Goal: Task Accomplishment & Management: Manage account settings

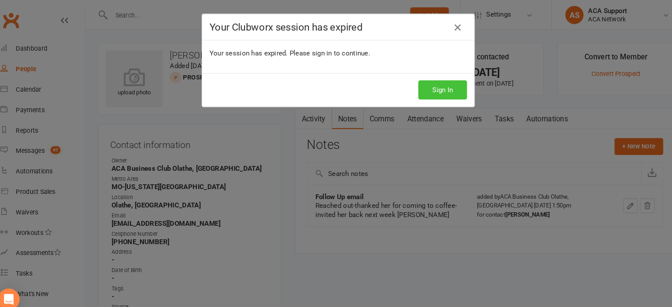
click at [428, 84] on button "Sign In" at bounding box center [436, 86] width 47 height 18
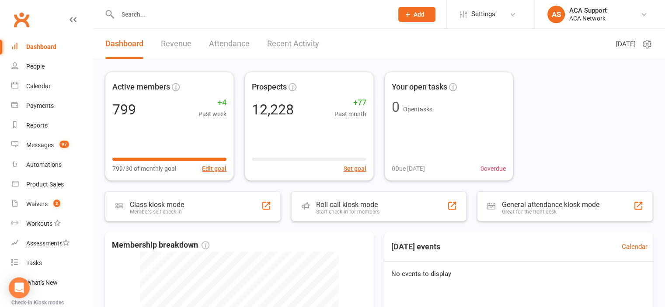
click at [149, 16] on input "text" at bounding box center [251, 14] width 272 height 12
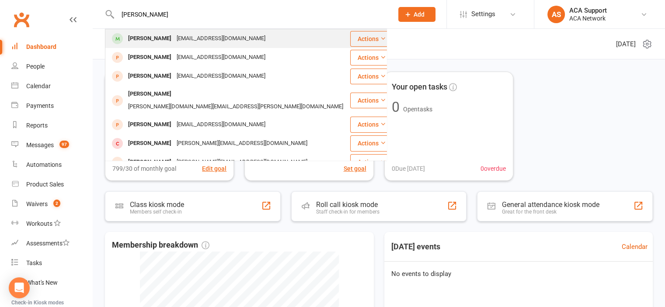
type input "[PERSON_NAME]"
click at [144, 37] on div "[PERSON_NAME]" at bounding box center [150, 38] width 49 height 13
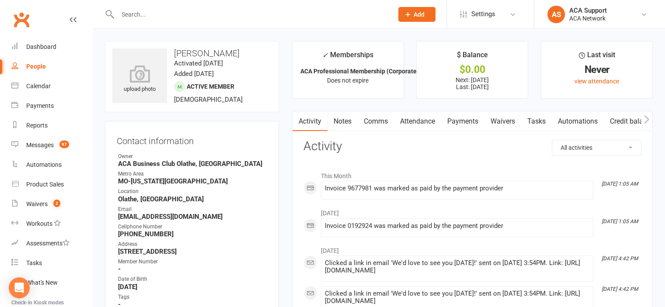
click at [466, 120] on link "Payments" at bounding box center [462, 122] width 43 height 20
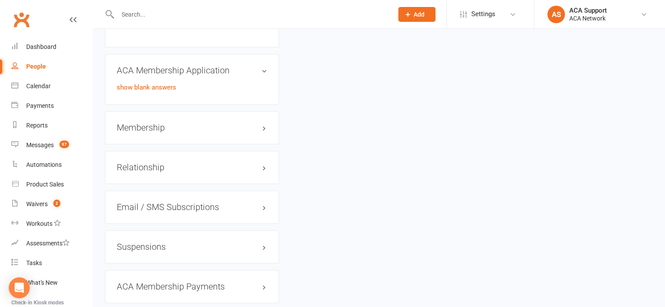
scroll to position [1242, 0]
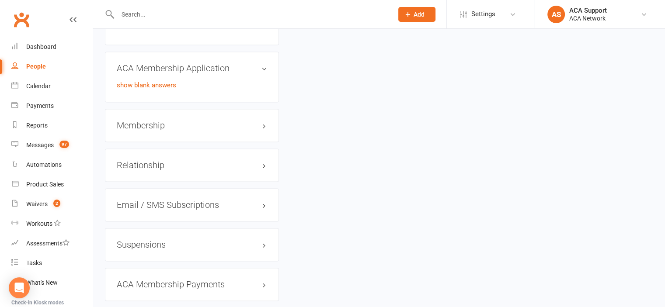
click at [244, 130] on h3 "Membership" at bounding box center [192, 126] width 150 height 10
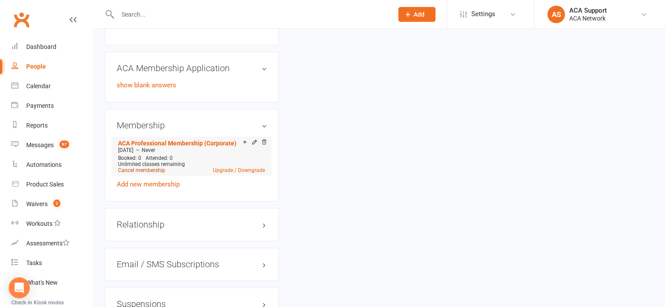
click at [143, 174] on link "Cancel membership" at bounding box center [141, 170] width 47 height 6
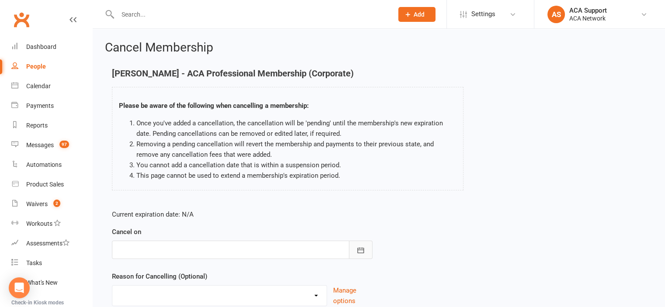
click at [358, 247] on icon "button" at bounding box center [360, 250] width 9 height 9
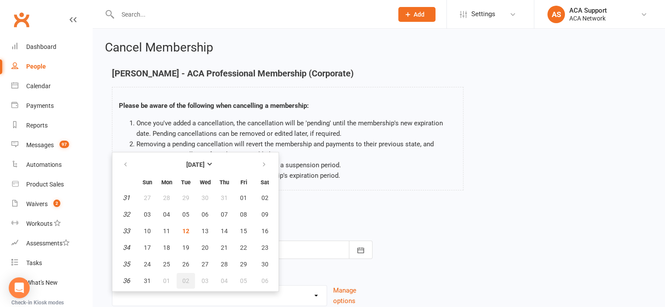
click at [183, 279] on span "02" at bounding box center [185, 281] width 7 height 7
type input "[DATE]"
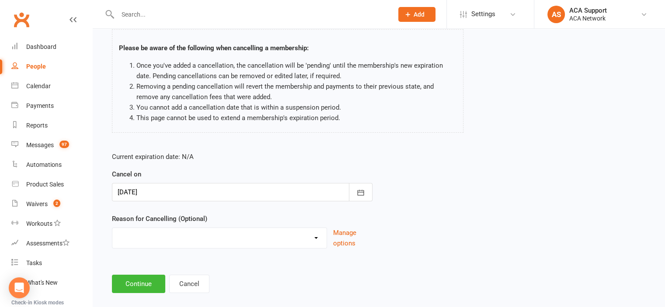
scroll to position [70, 0]
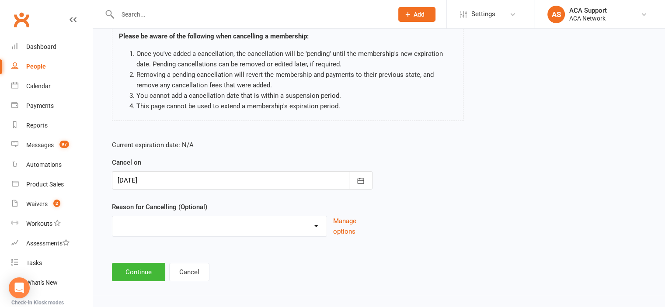
click at [316, 225] on select "Duplicate charges in transition of pmt system - Freeze Job Transition Moved Non…" at bounding box center [219, 224] width 214 height 17
select select "9"
click at [112, 216] on select "Duplicate charges in transition of pmt system - Freeze Job Transition Moved Non…" at bounding box center [219, 224] width 214 height 17
click at [141, 272] on input at bounding box center [242, 272] width 261 height 18
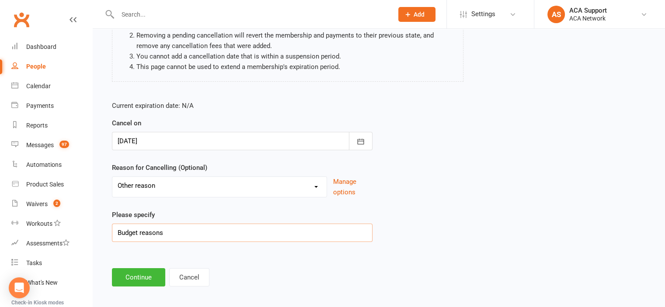
scroll to position [114, 0]
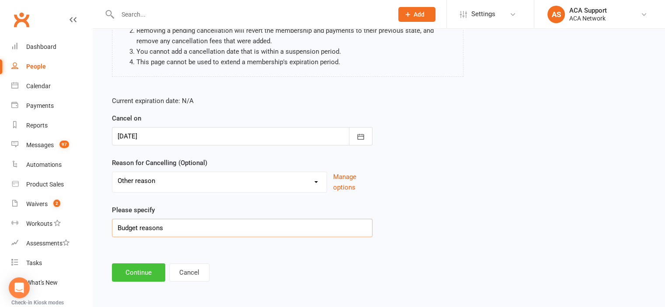
type input "Budget reasons"
click at [138, 269] on button "Continue" at bounding box center [138, 273] width 53 height 18
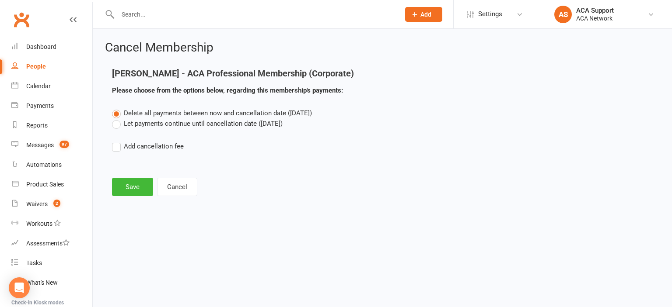
click at [117, 125] on label "Let payments continue until cancellation date ([DATE])" at bounding box center [197, 124] width 171 height 10
click at [117, 119] on input "Let payments continue until cancellation date ([DATE])" at bounding box center [115, 119] width 6 height 0
click at [126, 184] on button "Save" at bounding box center [132, 187] width 41 height 18
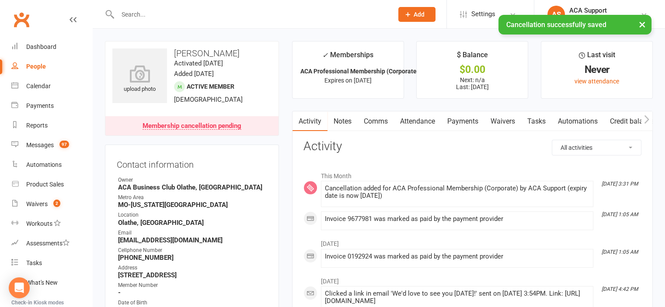
click at [458, 122] on link "Payments" at bounding box center [462, 122] width 43 height 20
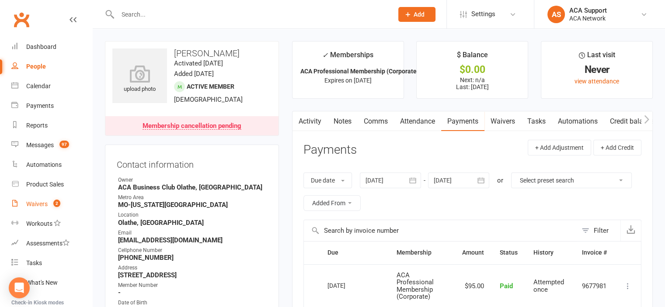
click at [35, 205] on div "Waivers" at bounding box center [36, 204] width 21 height 7
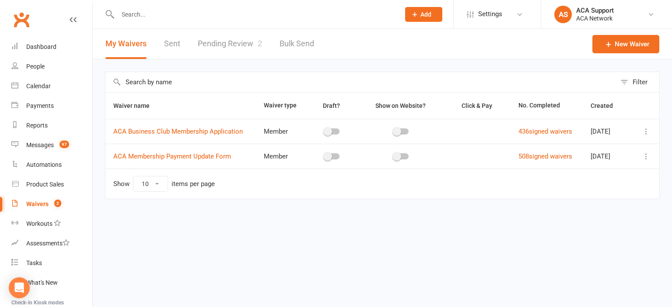
click at [231, 42] on link "Pending Review 2" at bounding box center [230, 44] width 64 height 30
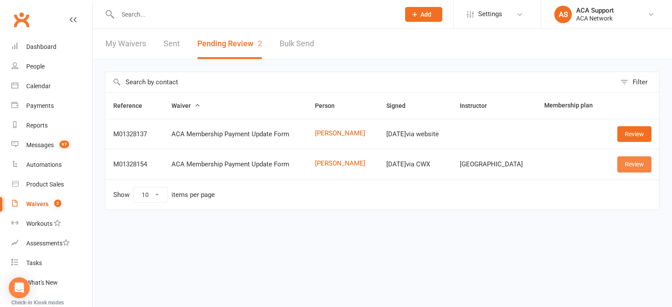
click at [628, 164] on link "Review" at bounding box center [634, 165] width 34 height 16
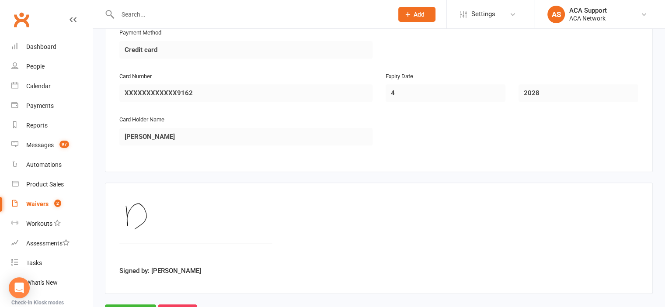
scroll to position [476, 0]
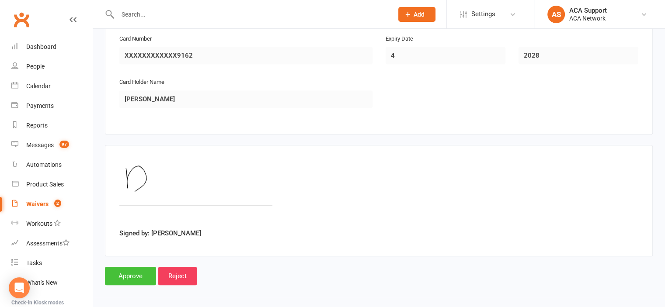
click at [136, 275] on input "Approve" at bounding box center [130, 276] width 51 height 18
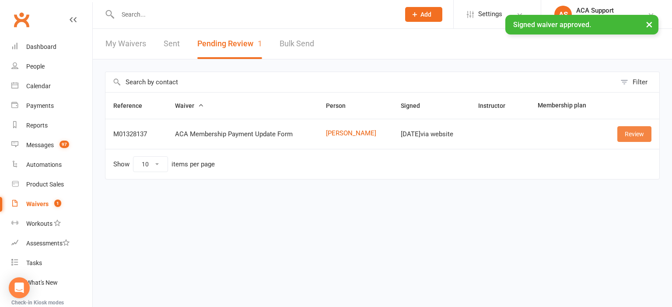
click at [628, 132] on link "Review" at bounding box center [634, 134] width 34 height 16
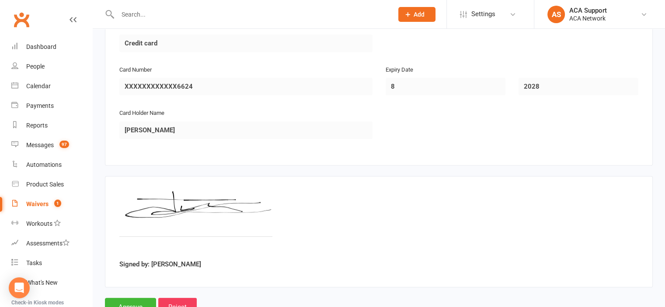
scroll to position [476, 0]
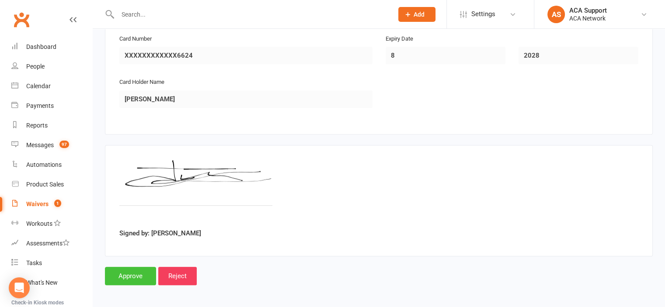
click at [122, 272] on input "Approve" at bounding box center [130, 276] width 51 height 18
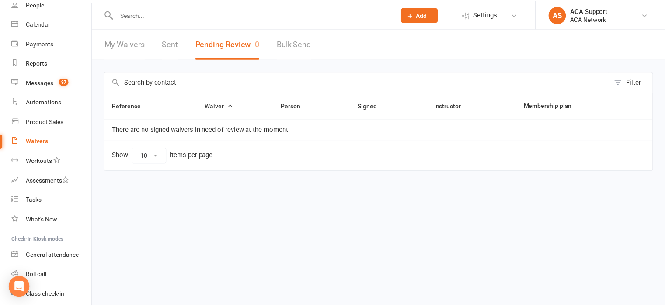
scroll to position [62, 0]
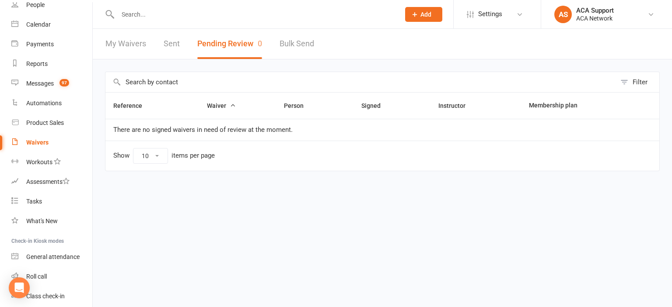
click at [133, 11] on input "text" at bounding box center [254, 14] width 279 height 12
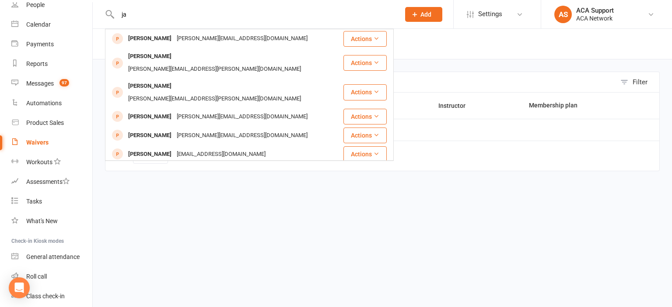
type input "j"
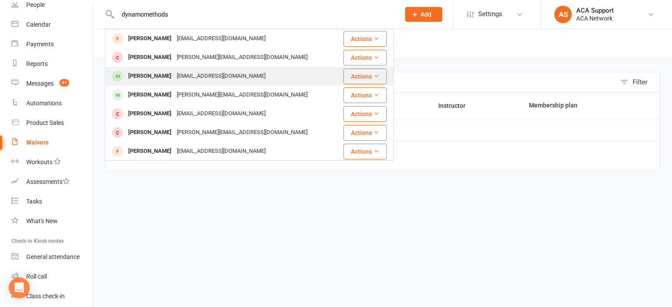
type input "dynamomethods"
click at [155, 73] on div "[PERSON_NAME]" at bounding box center [150, 76] width 49 height 13
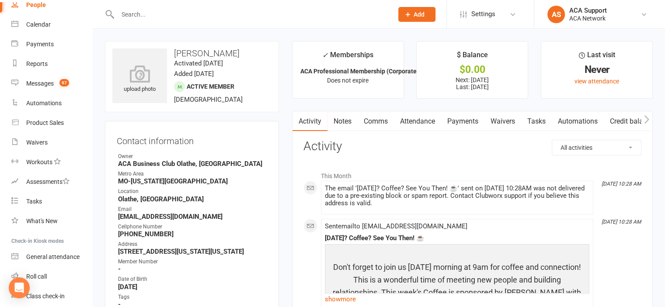
click at [467, 122] on link "Payments" at bounding box center [462, 122] width 43 height 20
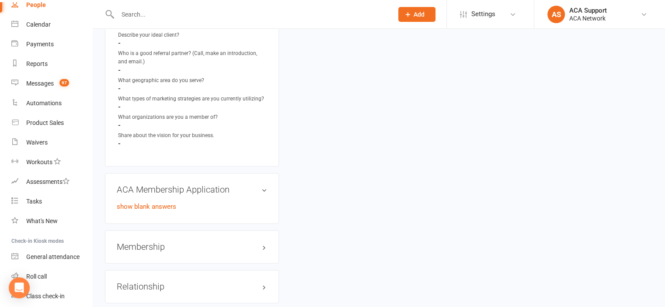
scroll to position [1233, 0]
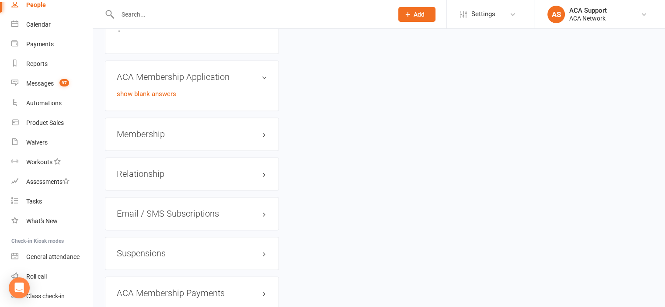
click at [237, 139] on h3 "Membership" at bounding box center [192, 134] width 150 height 10
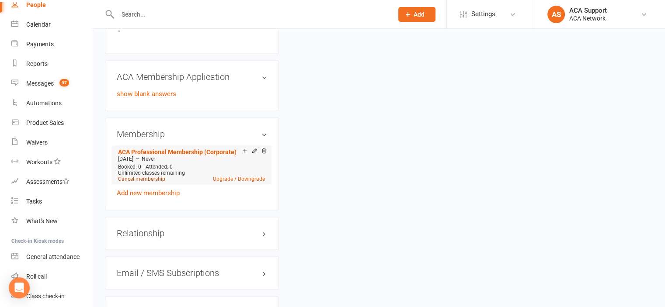
click at [132, 182] on link "Cancel membership" at bounding box center [141, 179] width 47 height 6
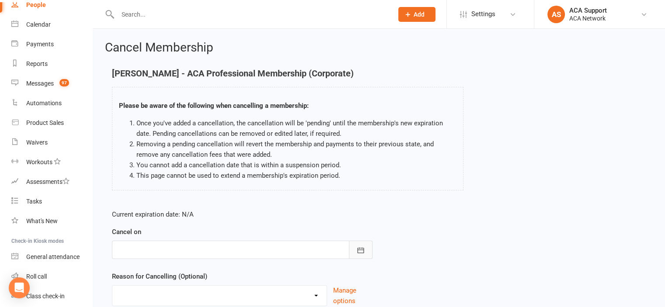
click at [361, 244] on button "button" at bounding box center [361, 250] width 24 height 18
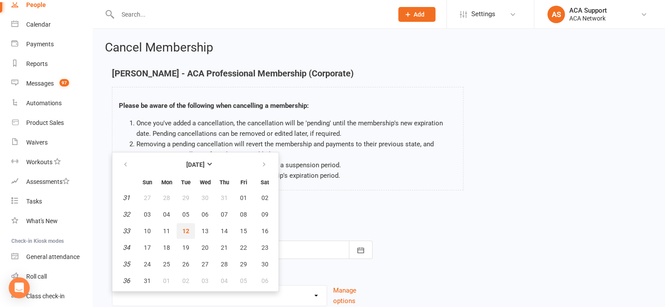
click at [187, 230] on span "12" at bounding box center [185, 231] width 7 height 7
type input "[DATE]"
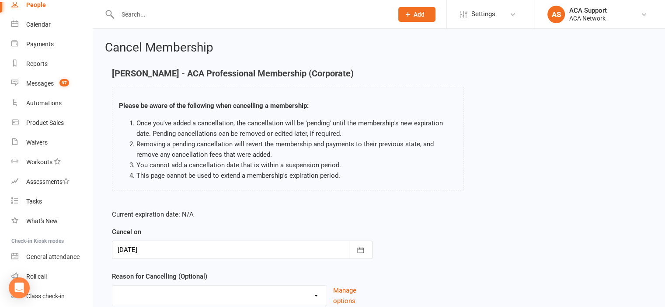
scroll to position [70, 0]
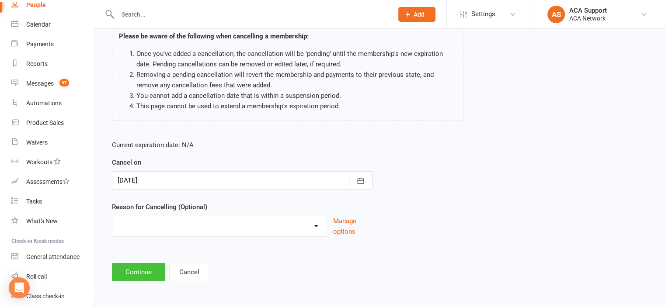
click at [132, 276] on button "Continue" at bounding box center [138, 272] width 53 height 18
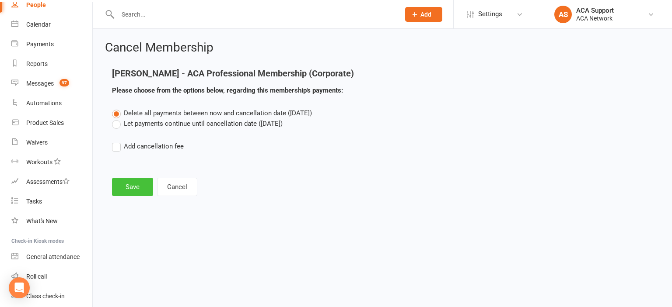
click at [130, 186] on button "Save" at bounding box center [132, 187] width 41 height 18
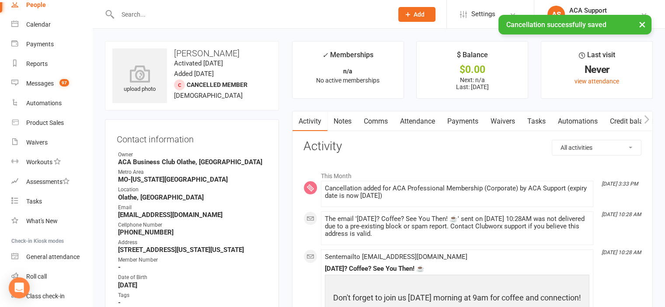
click at [150, 14] on input "text" at bounding box center [251, 14] width 272 height 12
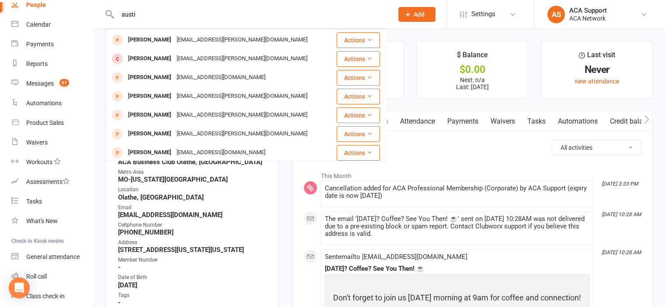
scroll to position [35, 0]
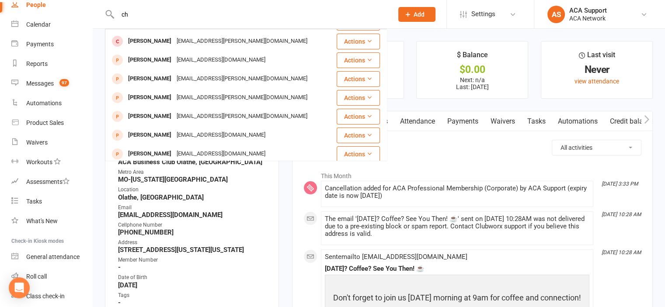
type input "c"
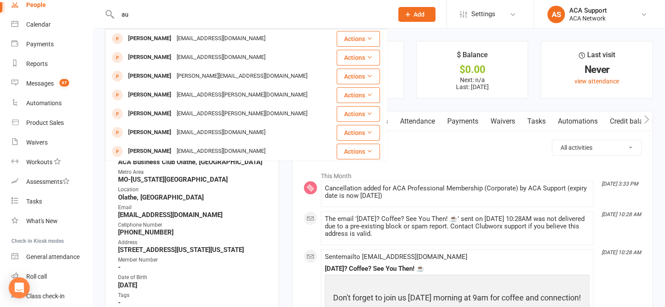
drag, startPoint x: 142, startPoint y: 17, endPoint x: 123, endPoint y: 18, distance: 18.4
click at [123, 18] on input "au" at bounding box center [251, 14] width 272 height 12
click at [136, 13] on input "au" at bounding box center [251, 14] width 272 height 12
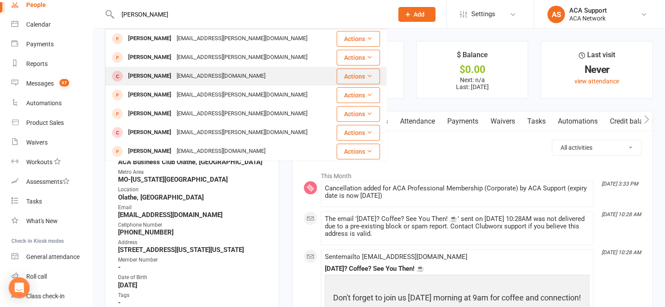
type input "[PERSON_NAME]"
click at [178, 77] on div "[EMAIL_ADDRESS][DOMAIN_NAME]" at bounding box center [221, 76] width 94 height 13
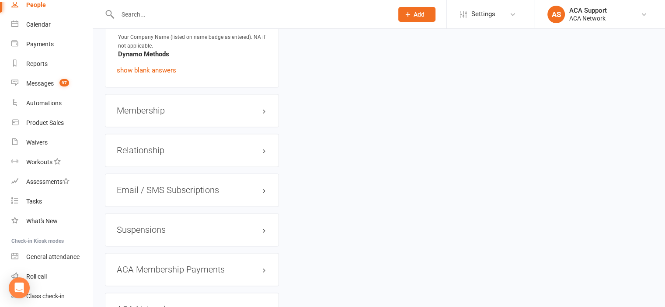
scroll to position [1291, 0]
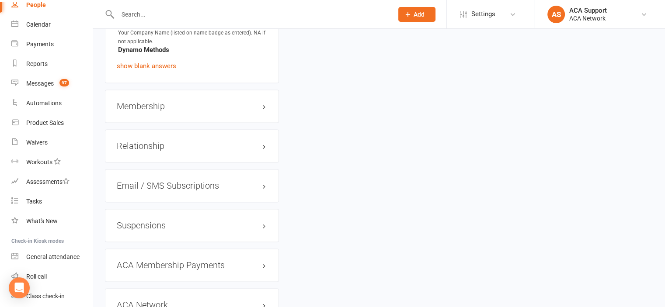
click at [244, 111] on h3 "Membership" at bounding box center [192, 106] width 150 height 10
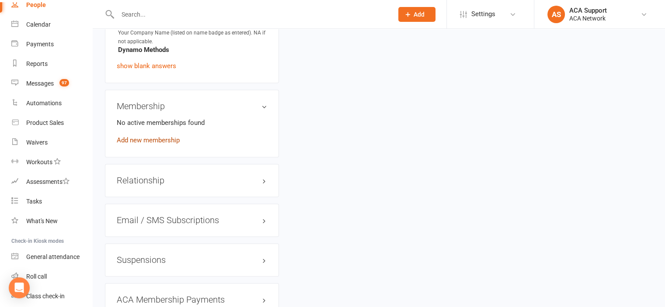
click at [152, 144] on link "Add new membership" at bounding box center [148, 140] width 63 height 8
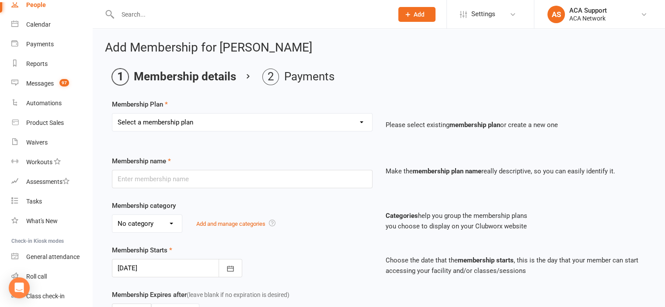
click at [165, 124] on select "Select a membership plan Create new Membership Plan ACA Professional Membership…" at bounding box center [242, 122] width 260 height 17
select select "8"
click at [112, 114] on select "Select a membership plan Create new Membership Plan ACA Professional Membership…" at bounding box center [242, 122] width 260 height 17
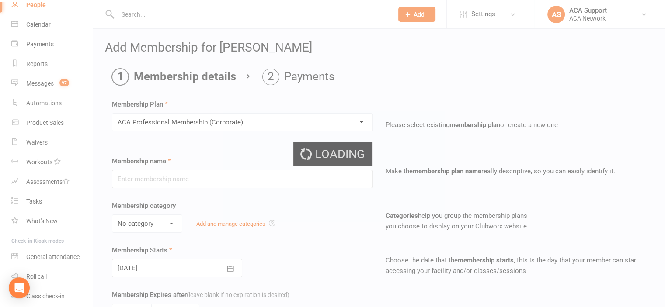
type input "ACA Professional Membership (Corporate)"
select select "1"
type input "0"
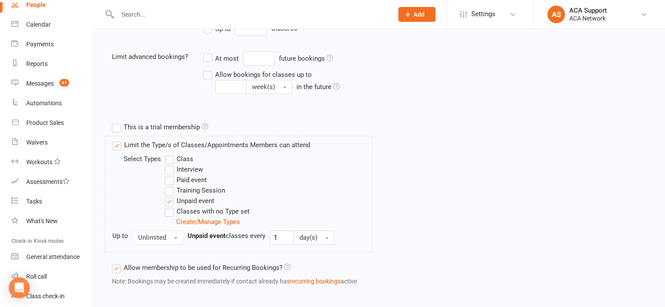
scroll to position [386, 0]
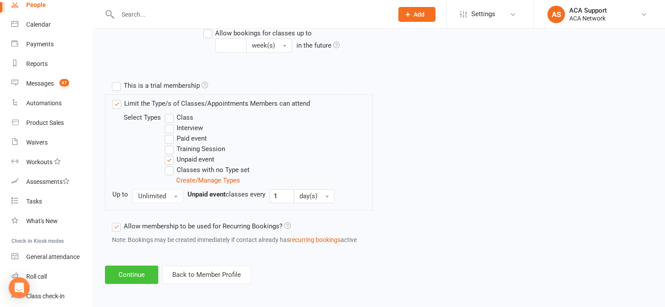
click at [131, 274] on button "Continue" at bounding box center [131, 275] width 53 height 18
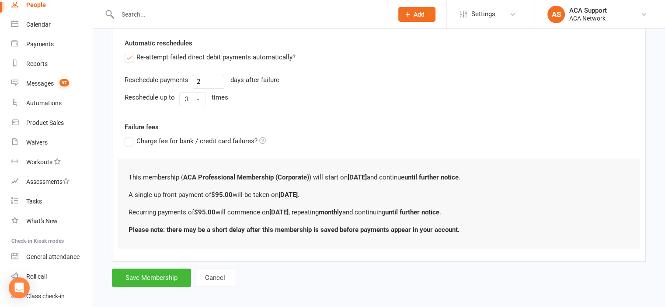
scroll to position [344, 0]
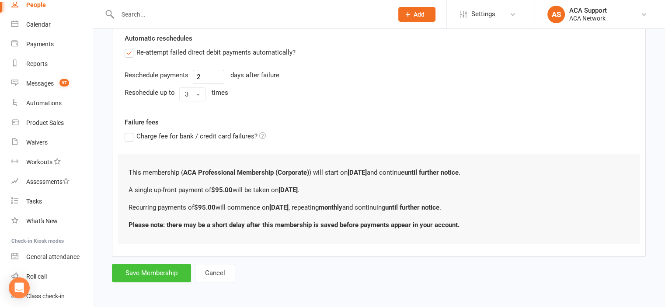
click at [147, 267] on button "Save Membership" at bounding box center [151, 273] width 79 height 18
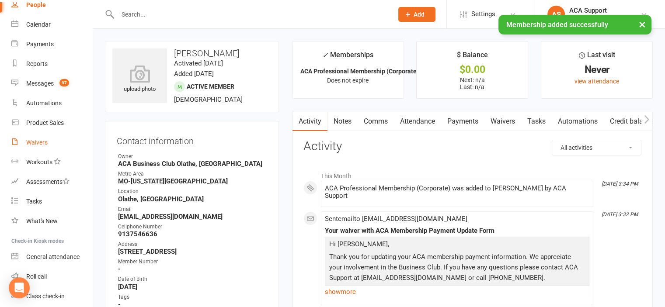
click at [38, 143] on div "Waivers" at bounding box center [36, 142] width 21 height 7
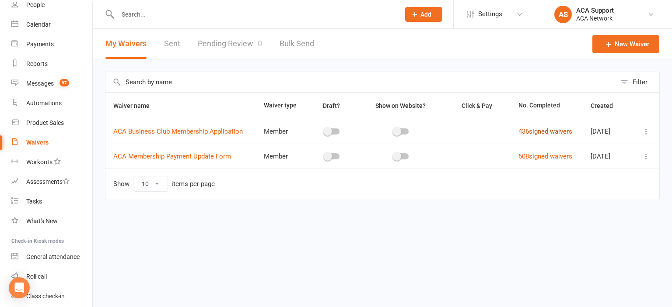
click at [532, 131] on link "436 signed waivers" at bounding box center [545, 132] width 54 height 8
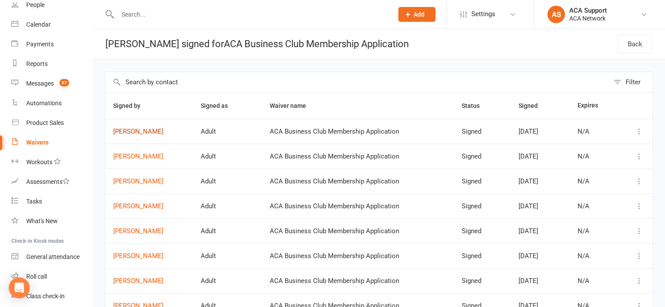
click at [126, 129] on link "[PERSON_NAME]" at bounding box center [148, 131] width 71 height 7
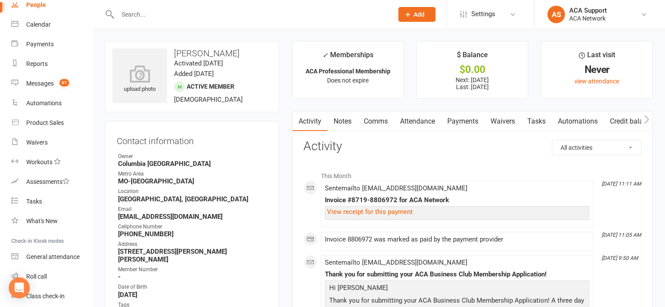
click at [460, 119] on link "Payments" at bounding box center [462, 122] width 43 height 20
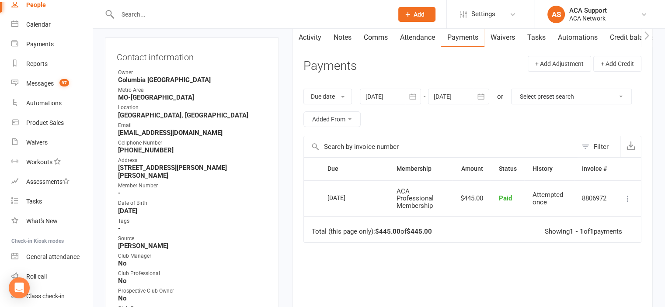
scroll to position [77, 0]
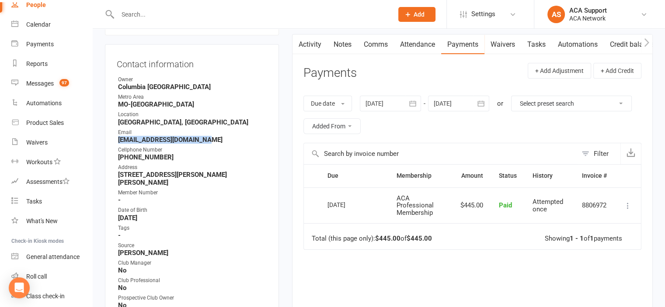
drag, startPoint x: 206, startPoint y: 140, endPoint x: 119, endPoint y: 140, distance: 87.5
click at [119, 140] on strong "[EMAIL_ADDRESS][DOMAIN_NAME]" at bounding box center [192, 140] width 149 height 8
copy strong "[EMAIL_ADDRESS][DOMAIN_NAME]"
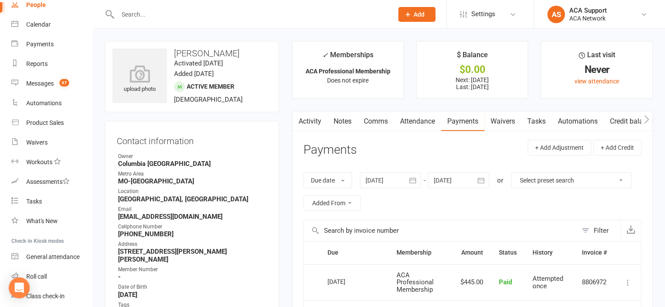
click at [160, 17] on input "text" at bounding box center [251, 14] width 272 height 12
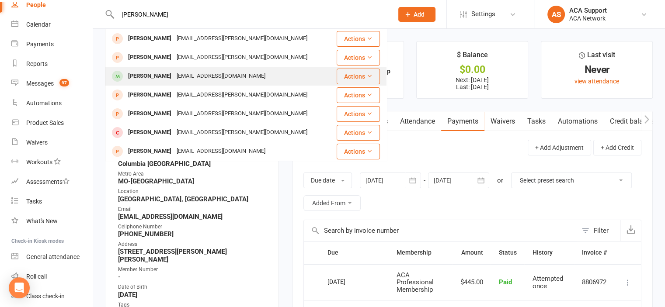
type input "[PERSON_NAME]"
click at [136, 74] on div "[PERSON_NAME]" at bounding box center [150, 76] width 49 height 13
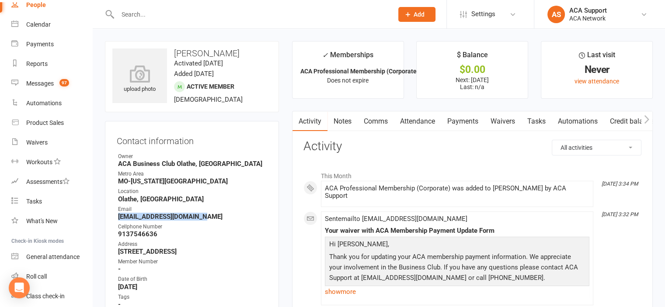
drag, startPoint x: 209, startPoint y: 217, endPoint x: 112, endPoint y: 220, distance: 96.7
click at [112, 220] on div "Contact information Owner ACA Business Club [GEOGRAPHIC_DATA], [GEOGRAPHIC_DATA…" at bounding box center [192, 296] width 174 height 350
copy strong "[EMAIL_ADDRESS][DOMAIN_NAME]"
click at [38, 139] on div "Waivers" at bounding box center [36, 142] width 21 height 7
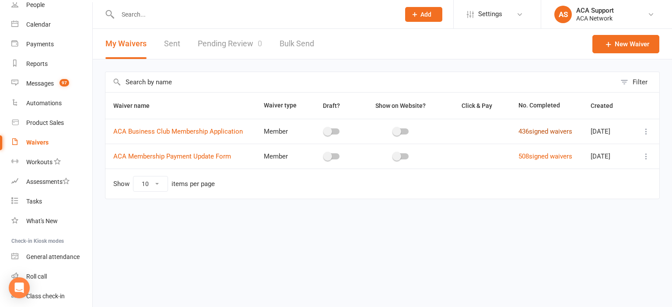
click at [526, 132] on link "436 signed waivers" at bounding box center [545, 132] width 54 height 8
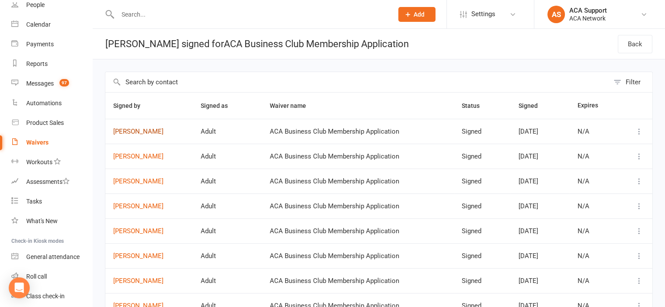
click at [123, 129] on link "[PERSON_NAME]" at bounding box center [148, 131] width 71 height 7
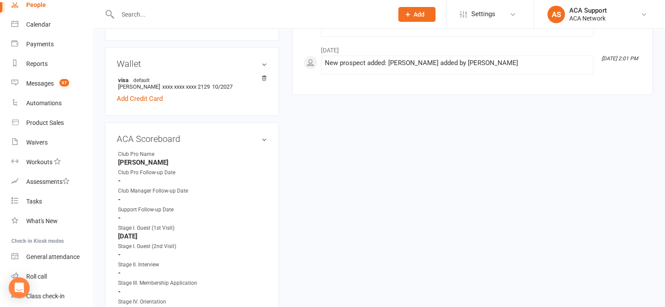
scroll to position [441, 0]
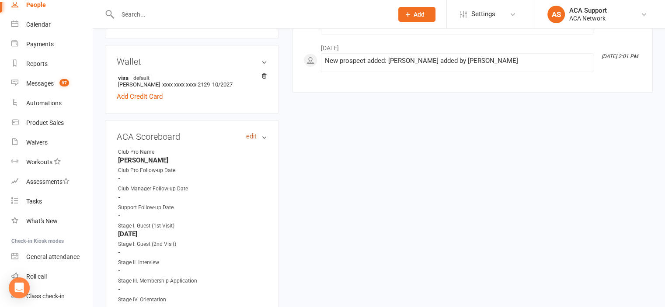
click at [251, 133] on link "edit" at bounding box center [251, 136] width 10 height 7
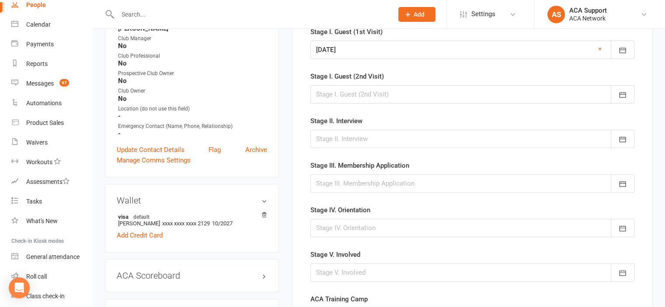
scroll to position [304, 0]
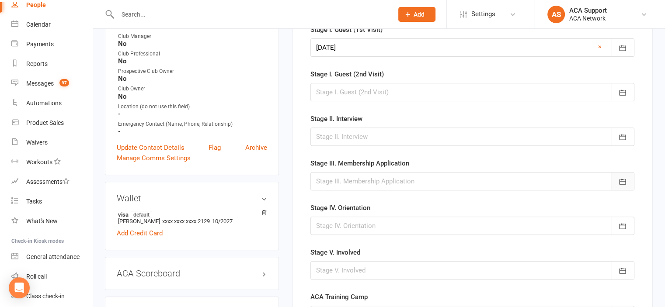
click at [621, 179] on icon "button" at bounding box center [622, 182] width 7 height 6
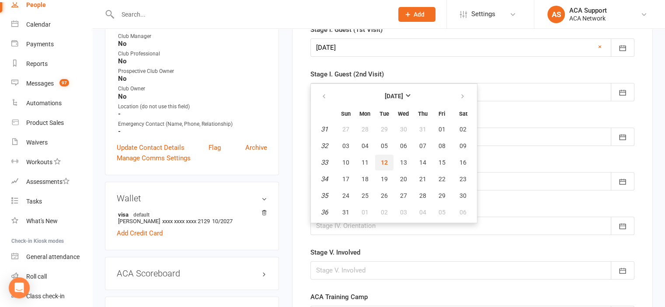
click at [382, 160] on span "12" at bounding box center [384, 162] width 7 height 7
type input "[DATE]"
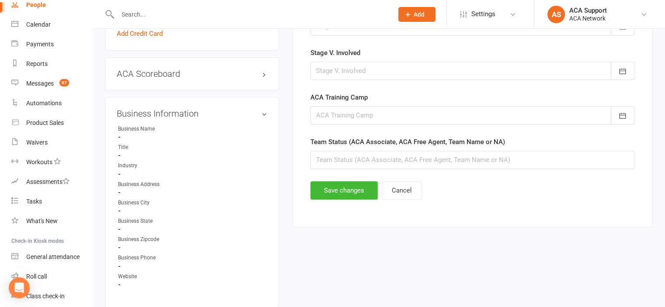
scroll to position [507, 0]
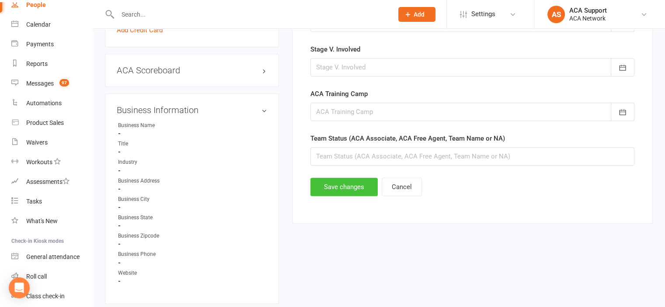
click at [336, 185] on button "Save changes" at bounding box center [343, 187] width 67 height 18
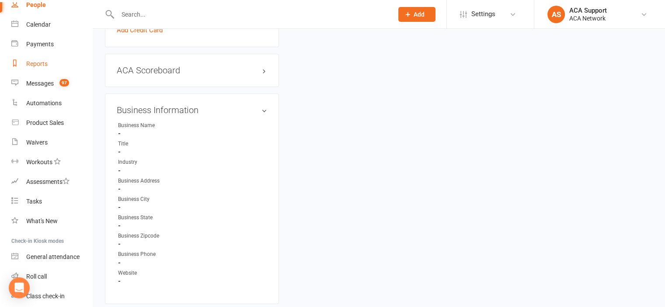
click at [36, 59] on link "Reports" at bounding box center [51, 64] width 81 height 20
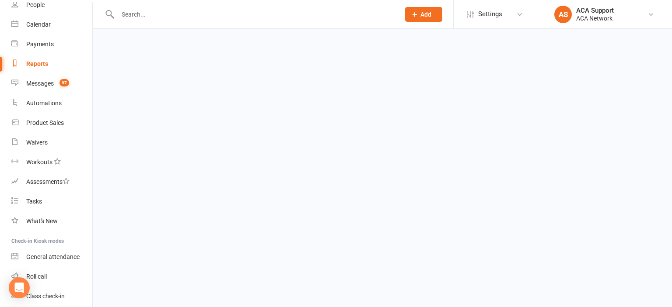
select select "100"
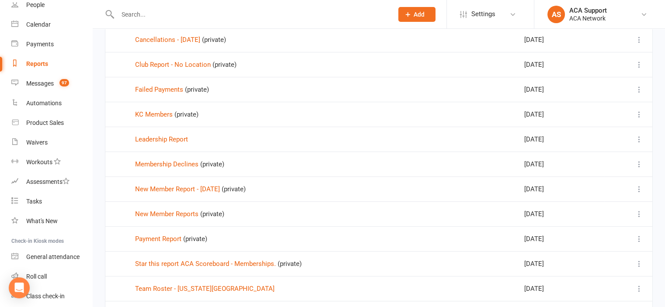
scroll to position [244, 0]
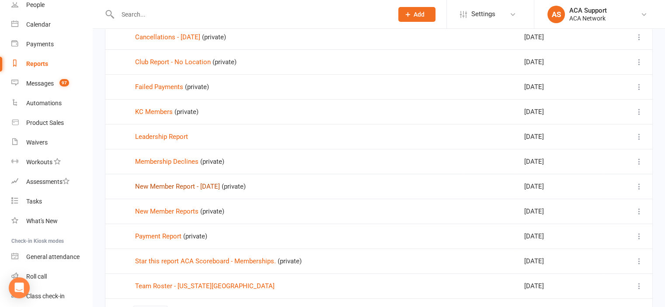
click at [165, 185] on link "New Member Report - [DATE]" at bounding box center [177, 187] width 85 height 8
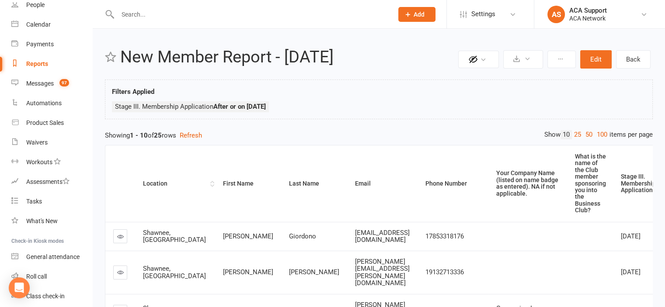
click at [156, 183] on div "Location" at bounding box center [175, 184] width 65 height 7
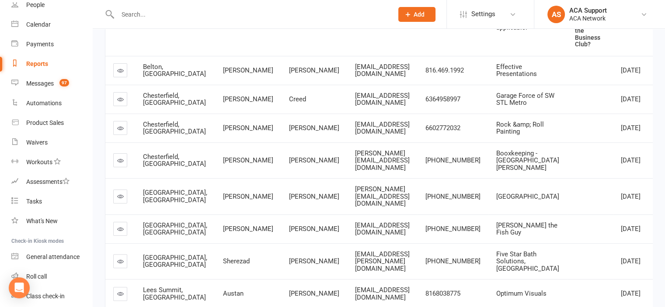
scroll to position [70, 0]
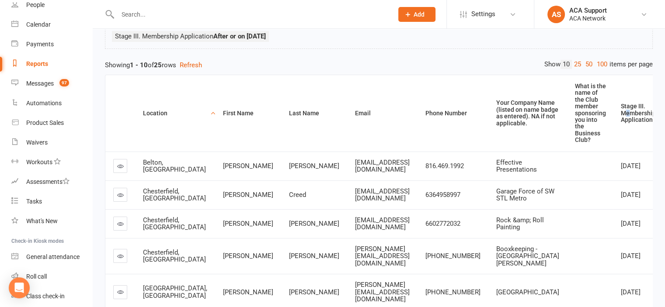
click at [621, 112] on div "Stage III. Membership Application" at bounding box center [638, 113] width 35 height 20
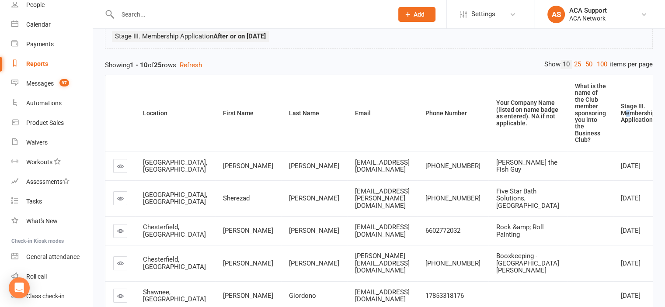
click at [621, 112] on div "Stage III. Membership Application" at bounding box center [638, 113] width 35 height 20
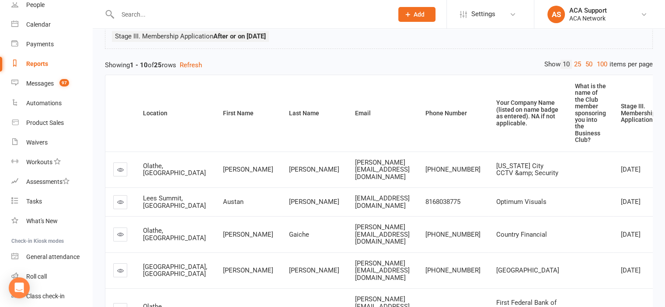
click at [621, 112] on div "Stage III. Membership Application" at bounding box center [638, 113] width 35 height 20
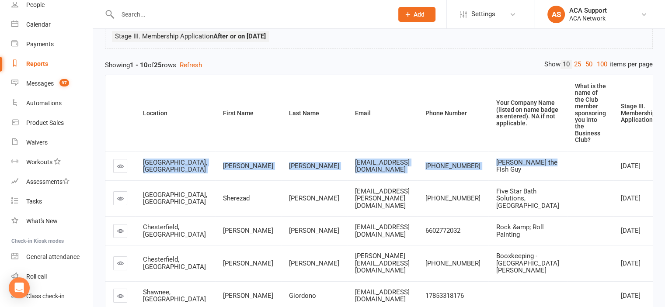
drag, startPoint x: 516, startPoint y: 167, endPoint x: 143, endPoint y: 160, distance: 372.7
click at [143, 160] on tr "Columbia, [GEOGRAPHIC_DATA] [PERSON_NAME] [PERSON_NAME][EMAIL_ADDRESS][DOMAIN_N…" at bounding box center [406, 166] width 603 height 29
copy tr "Columbia, [GEOGRAPHIC_DATA] [PERSON_NAME] [PERSON_NAME][EMAIL_ADDRESS][DOMAIN_N…"
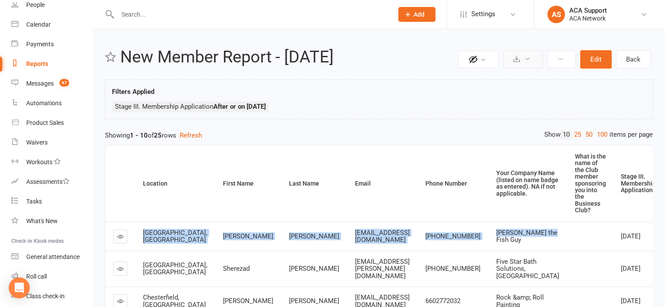
click at [528, 58] on icon at bounding box center [527, 59] width 7 height 7
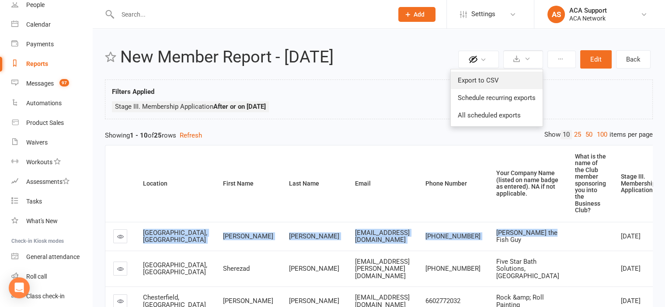
click at [469, 78] on link "Export to CSV" at bounding box center [497, 80] width 92 height 17
